Goal: Find specific page/section: Find specific page/section

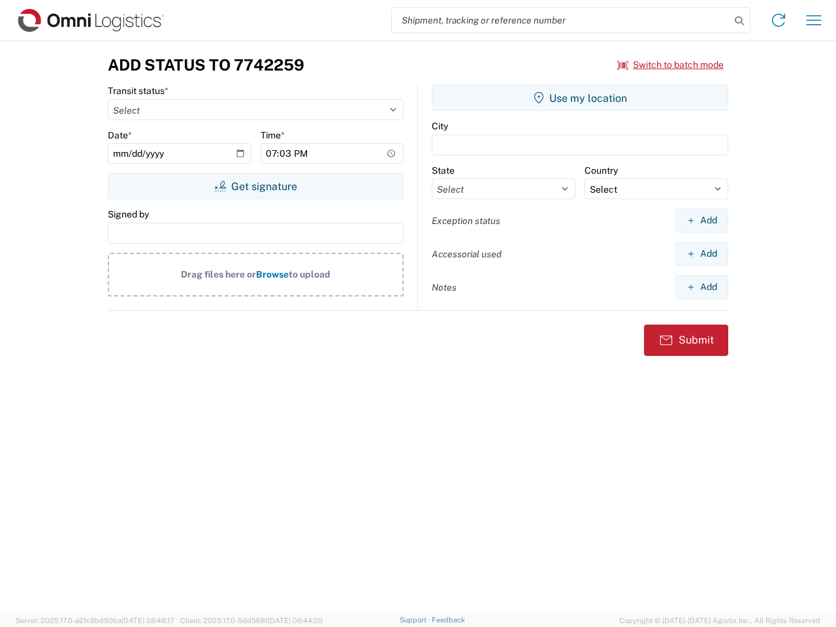
click at [561, 20] on input "search" at bounding box center [561, 20] width 338 height 25
click at [739, 21] on icon at bounding box center [739, 21] width 18 height 18
click at [779, 20] on icon at bounding box center [778, 20] width 21 height 21
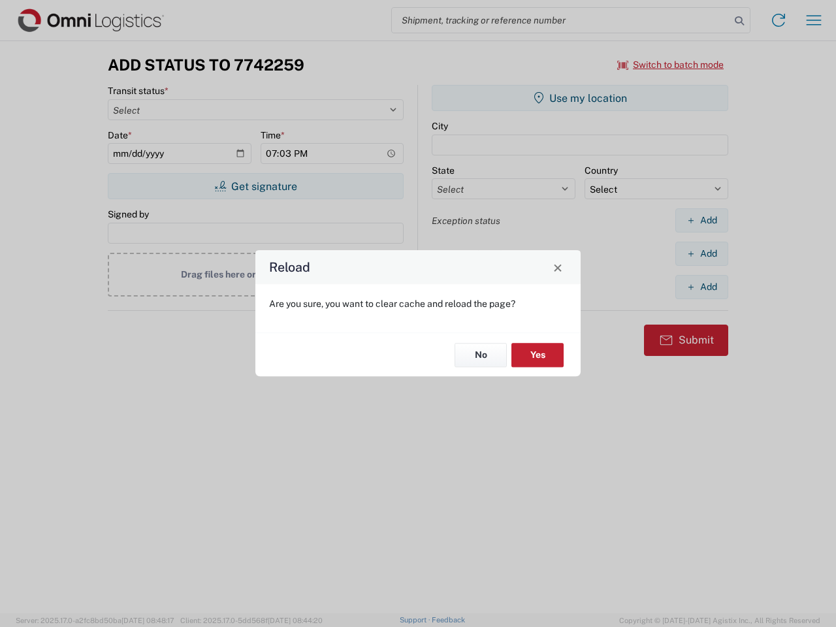
click at [671, 65] on div "Reload Are you sure, you want to clear cache and reload the page? No Yes" at bounding box center [418, 313] width 836 height 627
click at [255, 186] on div "Reload Are you sure, you want to clear cache and reload the page? No Yes" at bounding box center [418, 313] width 836 height 627
click at [580, 98] on div "Reload Are you sure, you want to clear cache and reload the page? No Yes" at bounding box center [418, 313] width 836 height 627
click at [701, 220] on div "Reload Are you sure, you want to clear cache and reload the page? No Yes" at bounding box center [418, 313] width 836 height 627
click at [701, 253] on div "Reload Are you sure, you want to clear cache and reload the page? No Yes" at bounding box center [418, 313] width 836 height 627
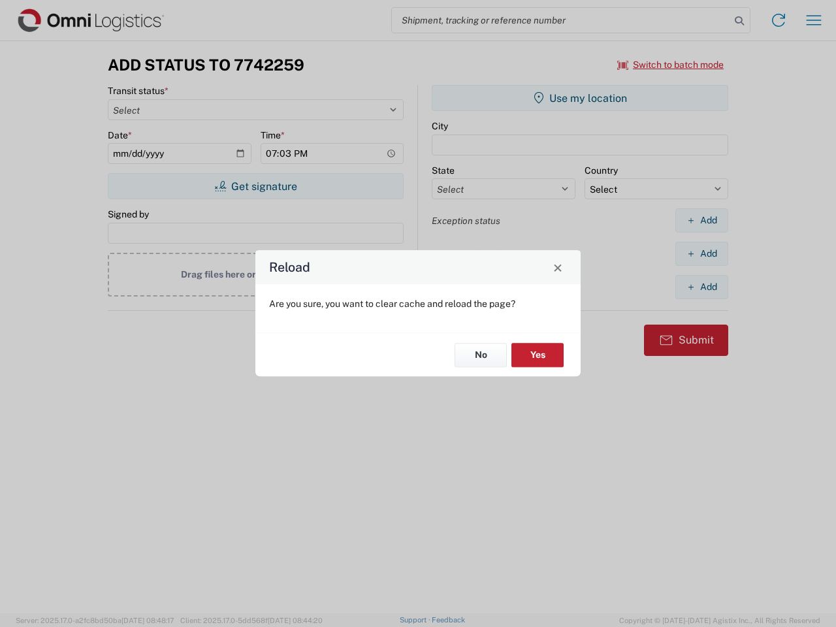
click at [701, 287] on div "Reload Are you sure, you want to clear cache and reload the page? No Yes" at bounding box center [418, 313] width 836 height 627
